Goal: Navigation & Orientation: Find specific page/section

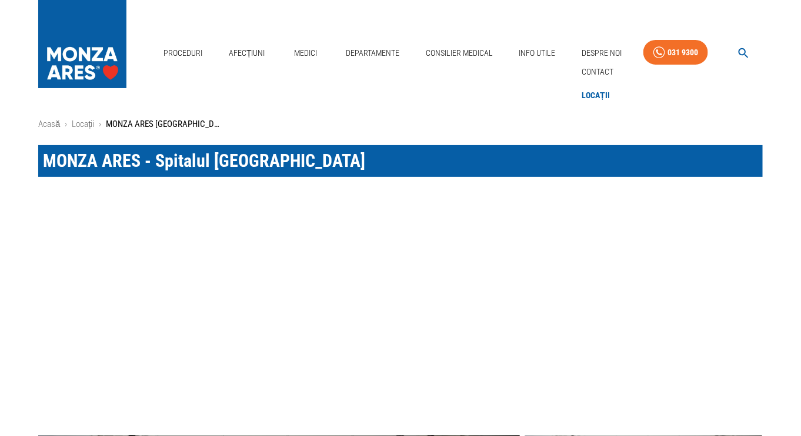
click at [602, 39] on div "Despre Noi Contact Locații" at bounding box center [601, 53] width 49 height 34
click at [598, 54] on link "Despre Noi" at bounding box center [601, 53] width 49 height 24
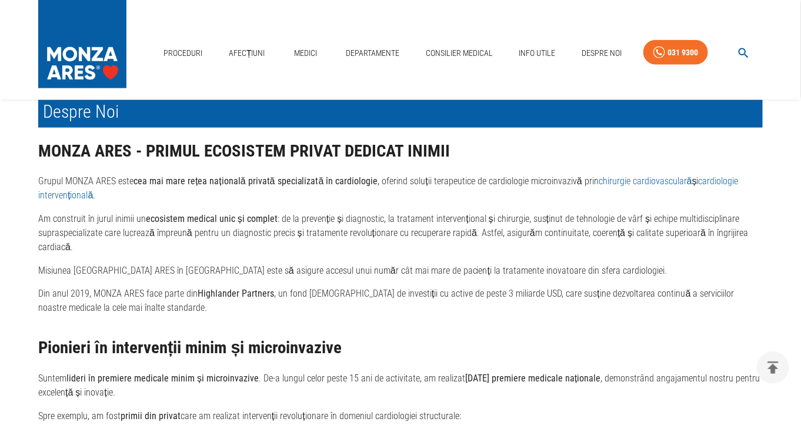
scroll to position [441, 0]
